Goal: Navigation & Orientation: Understand site structure

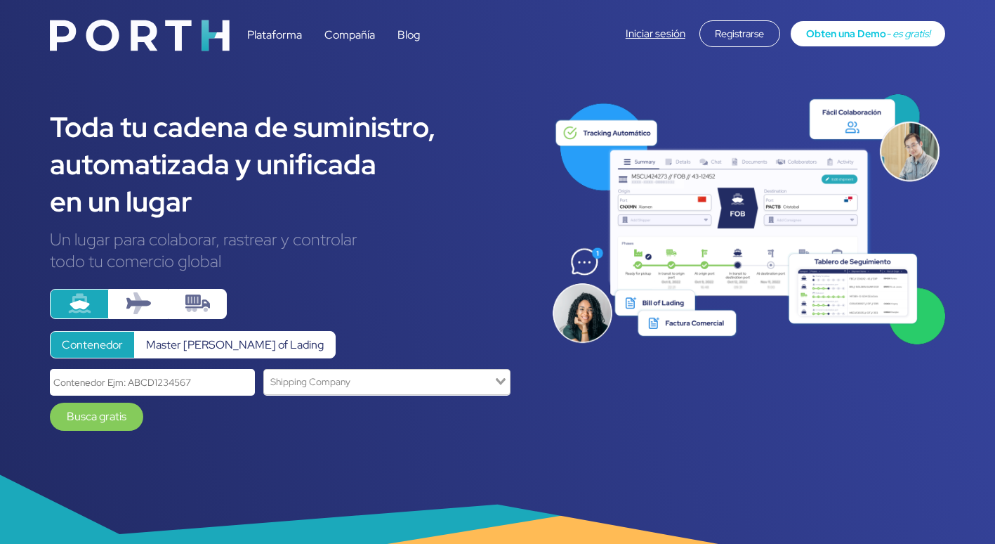
click at [289, 33] on link "Plataforma" at bounding box center [274, 34] width 55 height 15
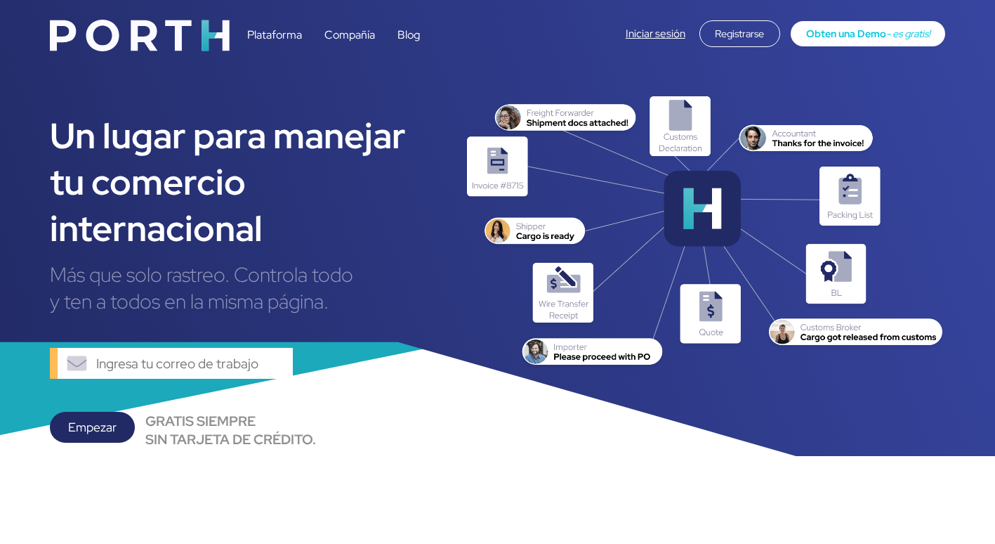
click at [342, 32] on link "Compañía" at bounding box center [349, 34] width 51 height 15
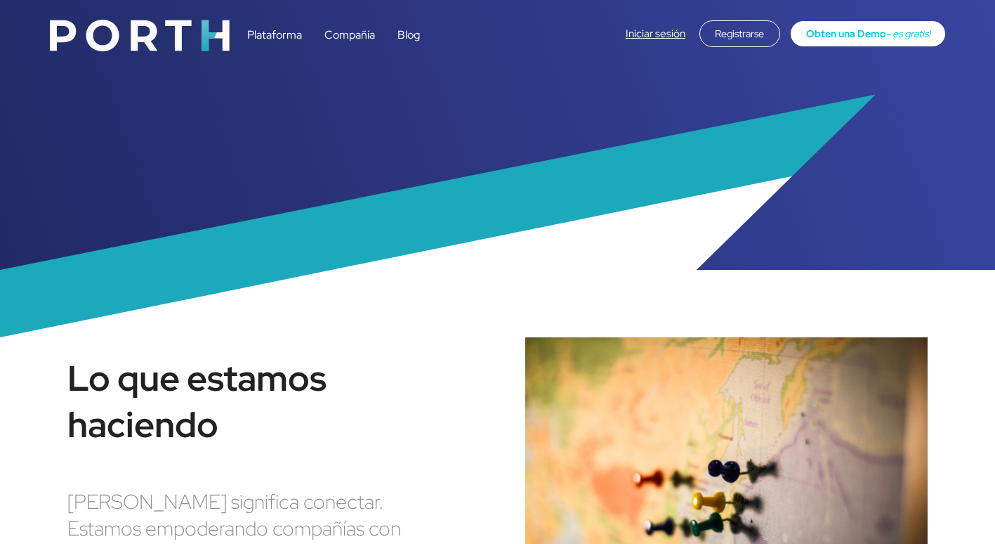
click at [400, 40] on link "Blog" at bounding box center [408, 34] width 22 height 15
click at [275, 34] on link "Plataforma" at bounding box center [274, 34] width 55 height 15
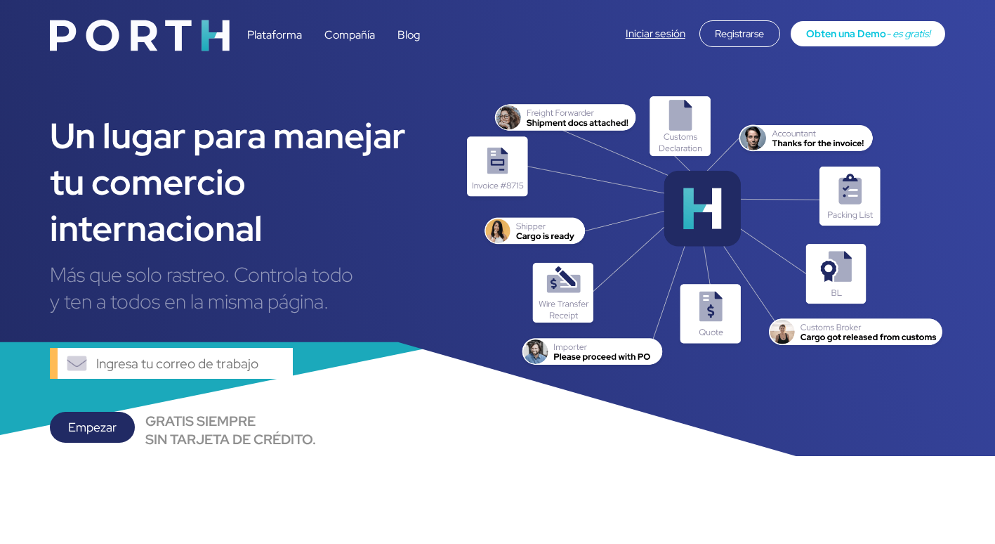
click at [865, 34] on span "Obten una Demo" at bounding box center [846, 33] width 80 height 13
